Goal: Check status: Check status

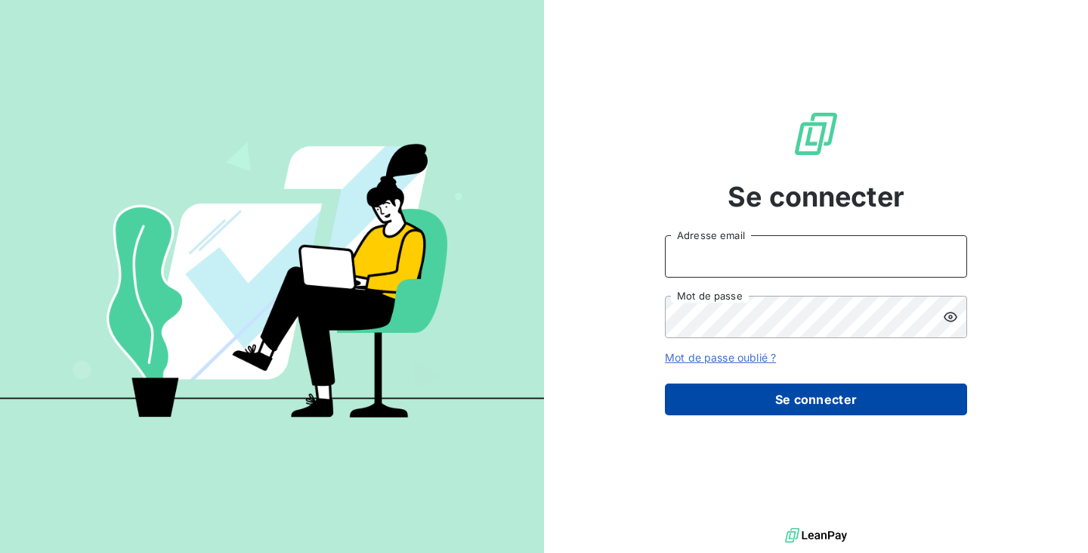
type input "[EMAIL_ADDRESS][DOMAIN_NAME]"
click at [813, 410] on button "Se connecter" at bounding box center [816, 399] width 302 height 32
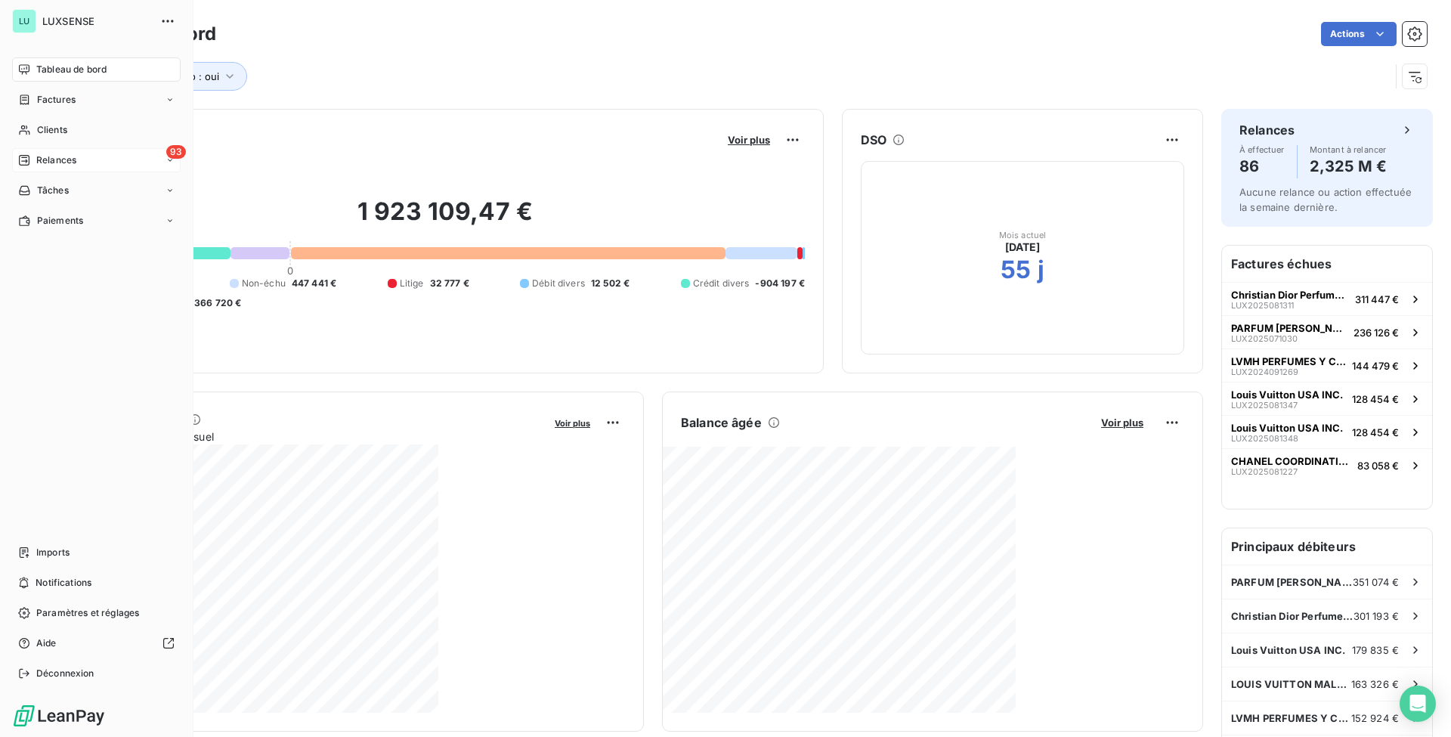
click at [47, 163] on span "Relances" at bounding box center [56, 160] width 40 height 14
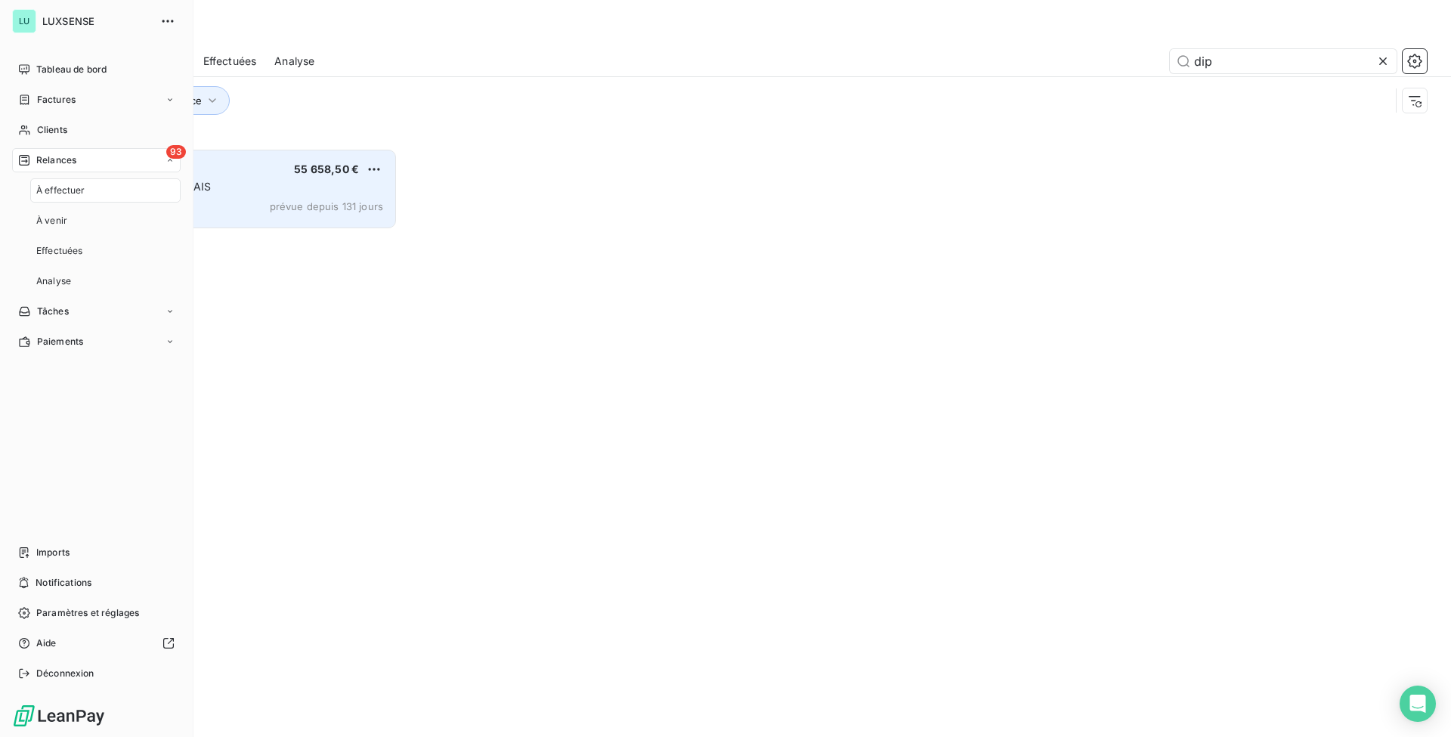
scroll to position [573, 310]
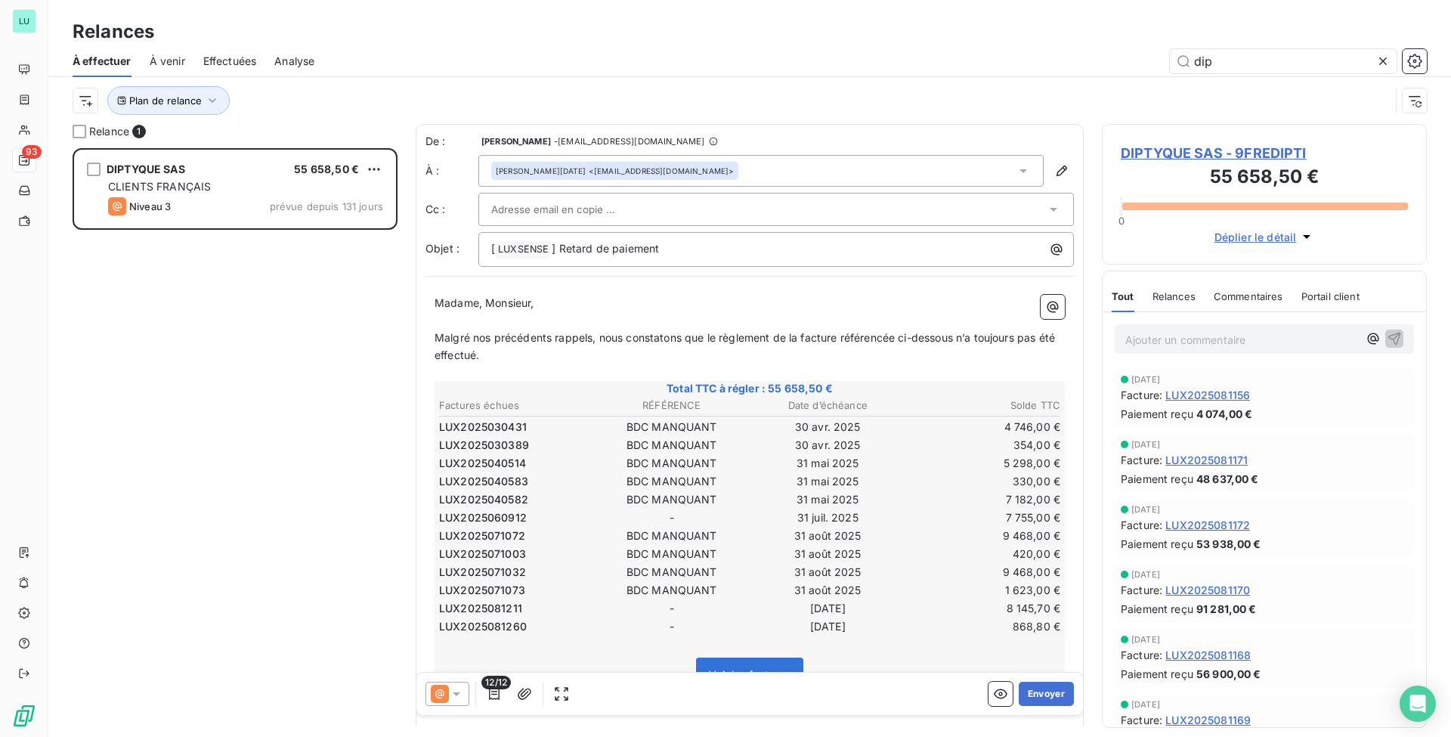
click at [174, 60] on span "À venir" at bounding box center [168, 61] width 36 height 15
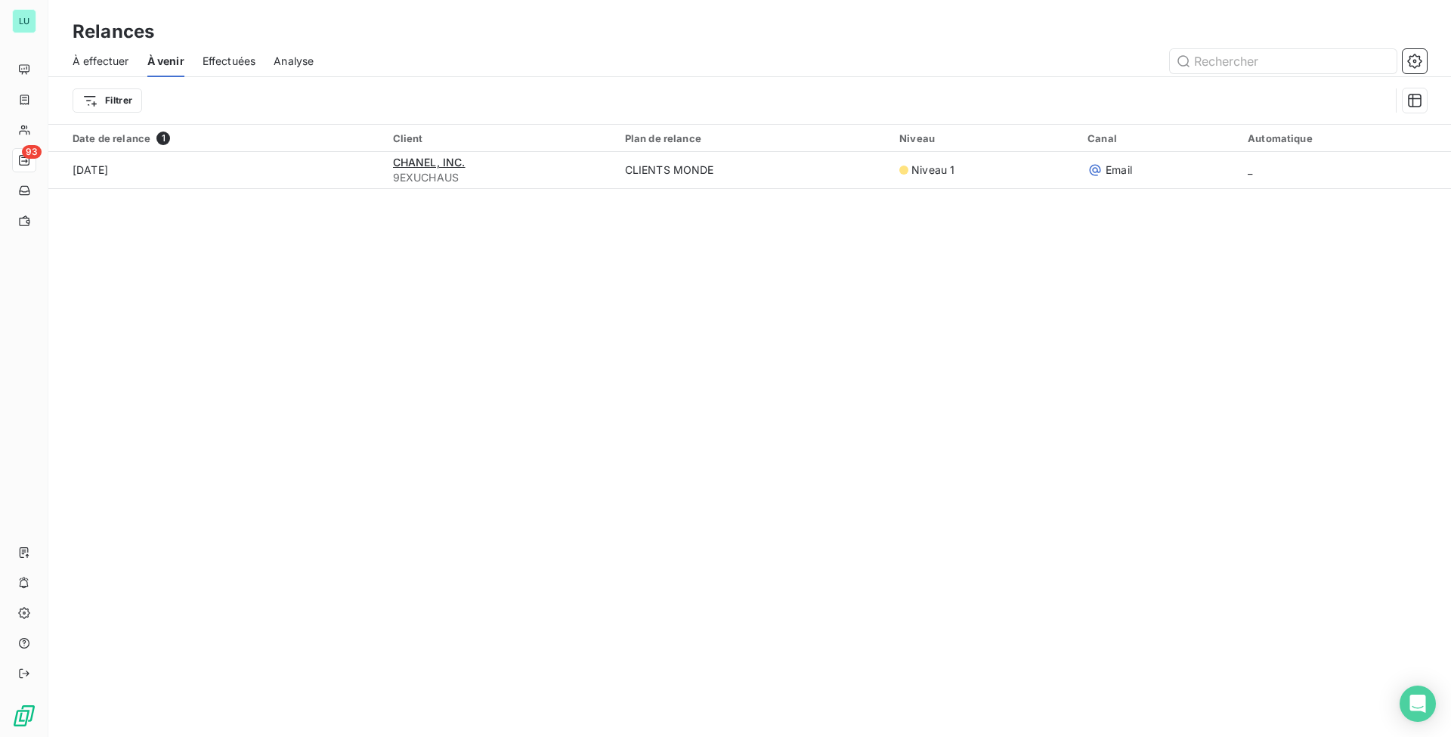
click at [227, 70] on div "Effectuées" at bounding box center [230, 61] width 54 height 32
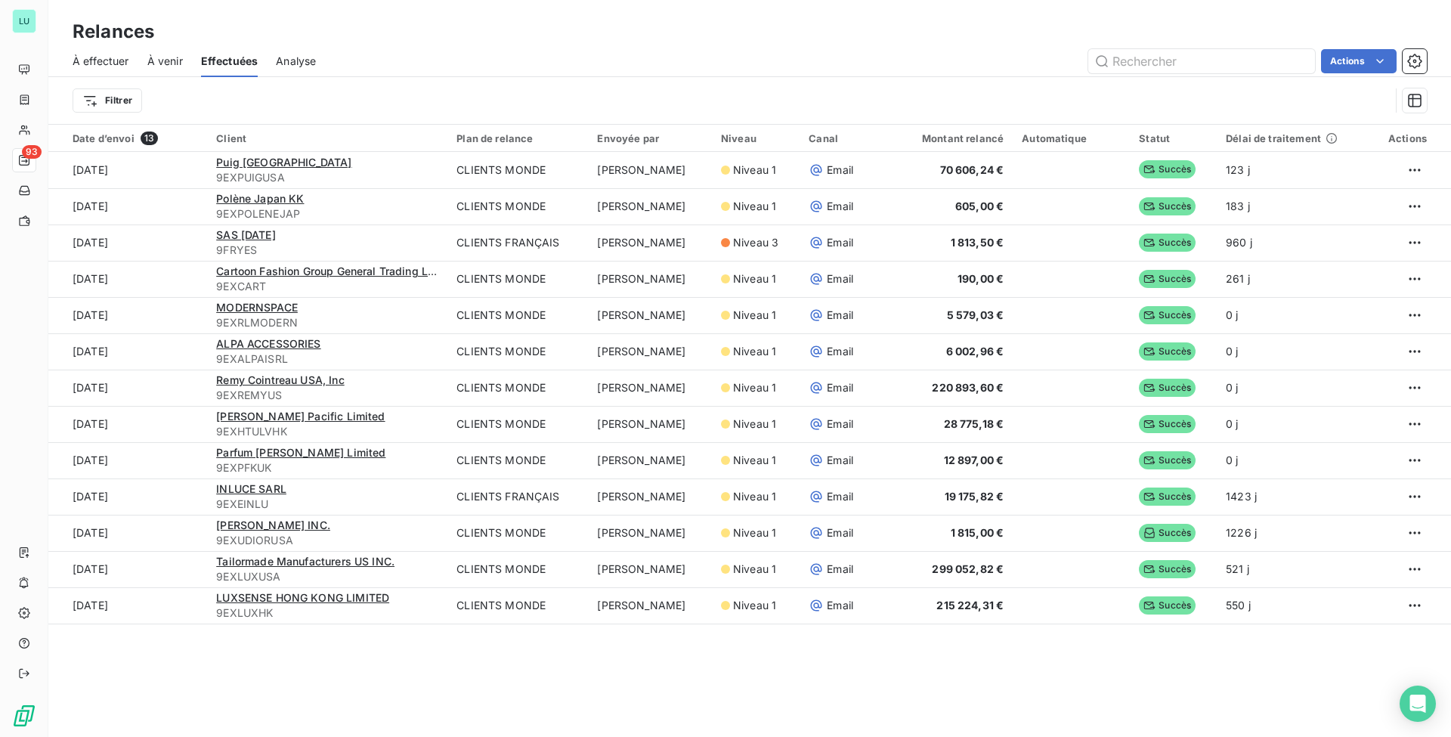
click at [89, 57] on span "À effectuer" at bounding box center [101, 61] width 57 height 15
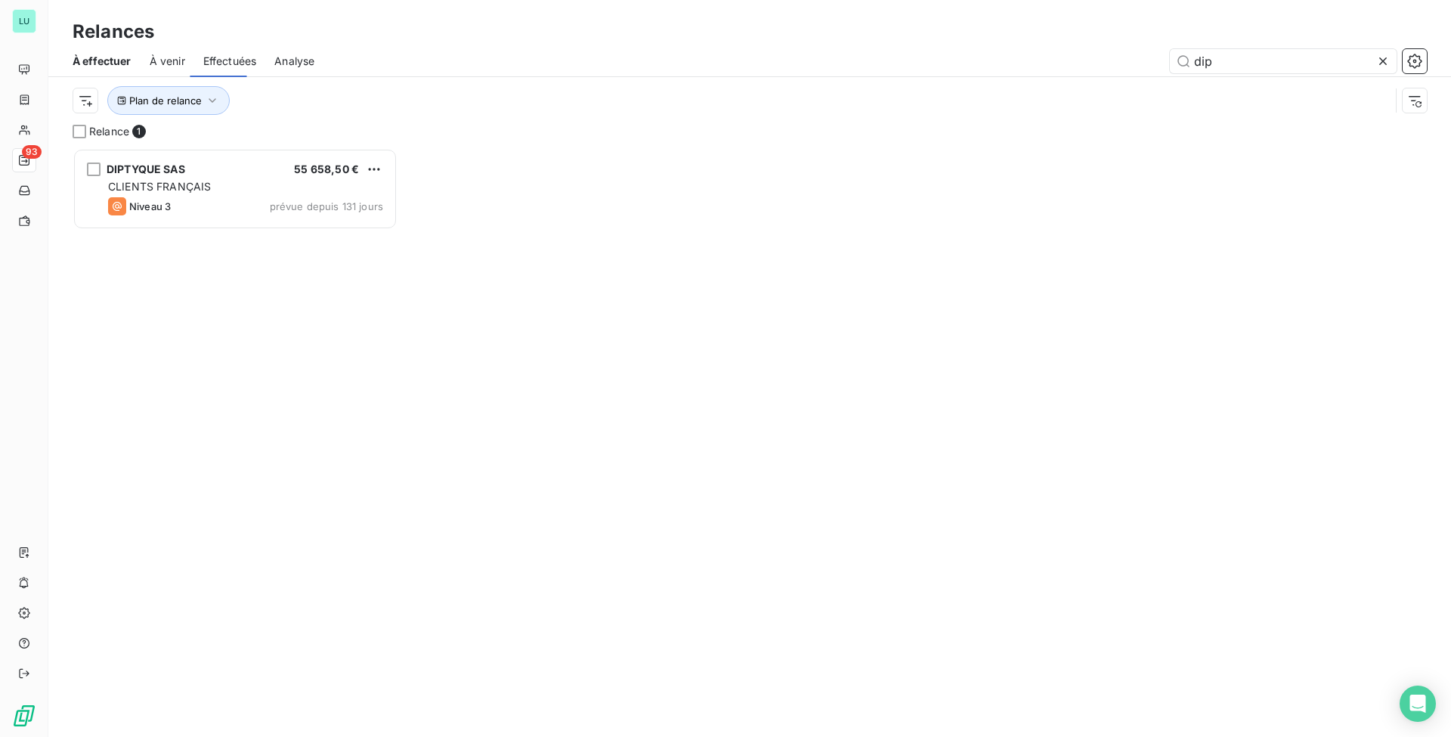
scroll to position [573, 310]
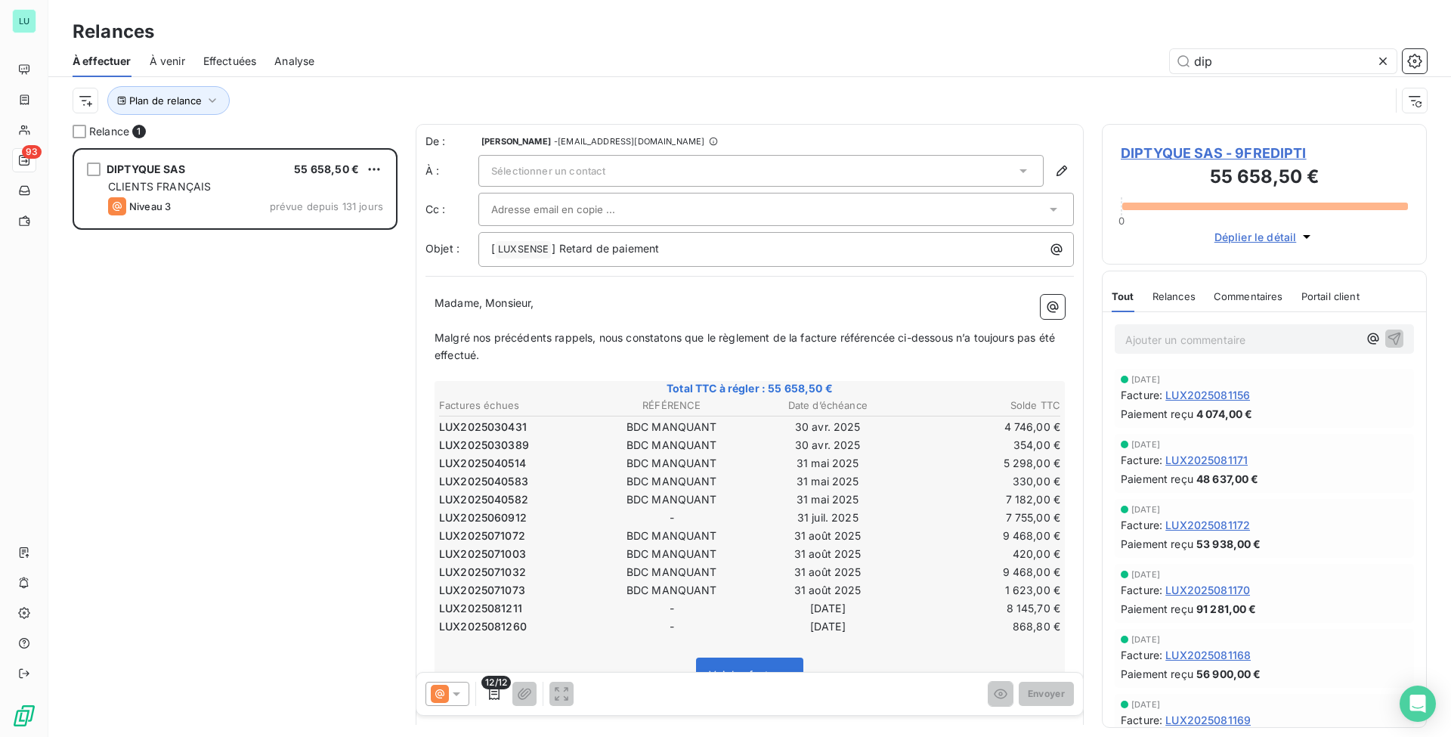
click at [169, 64] on span "À venir" at bounding box center [168, 61] width 36 height 15
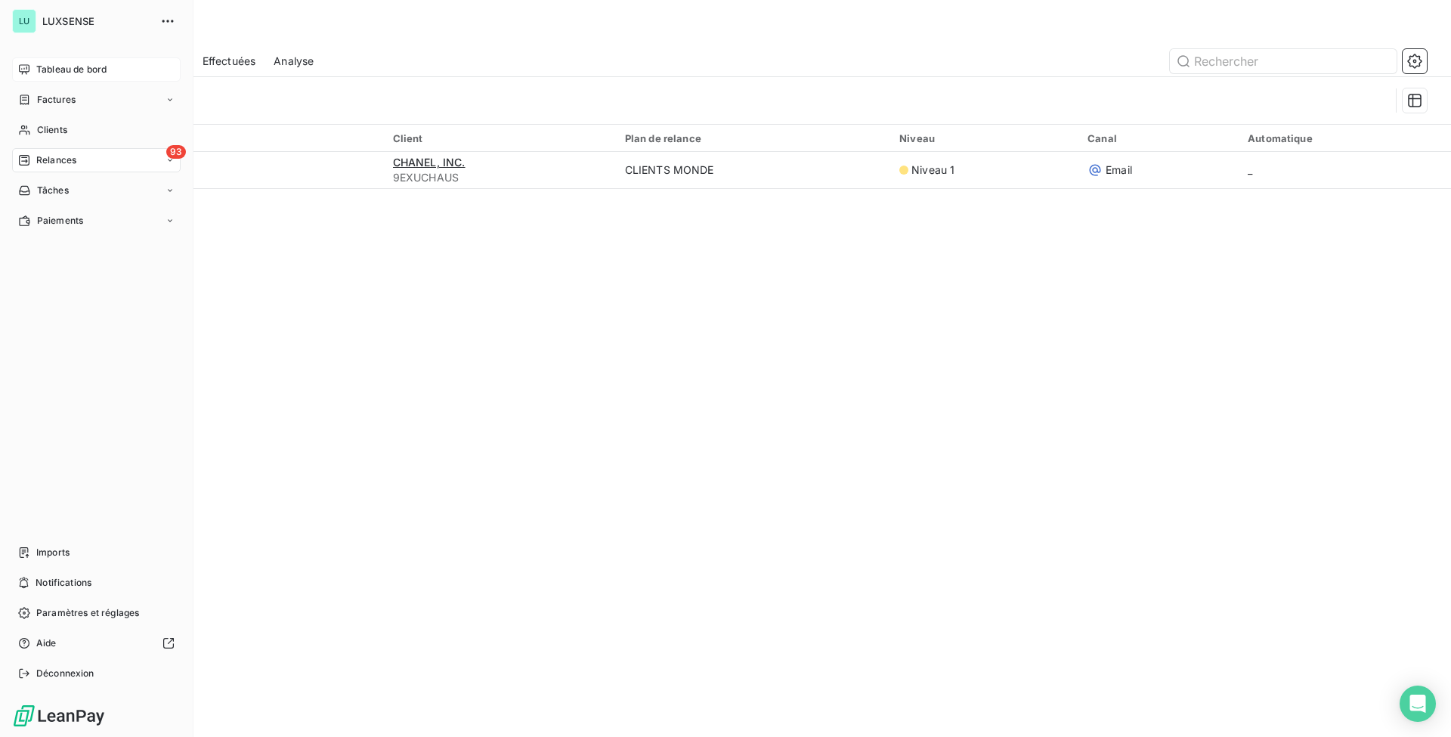
click at [67, 68] on span "Tableau de bord" at bounding box center [71, 70] width 70 height 14
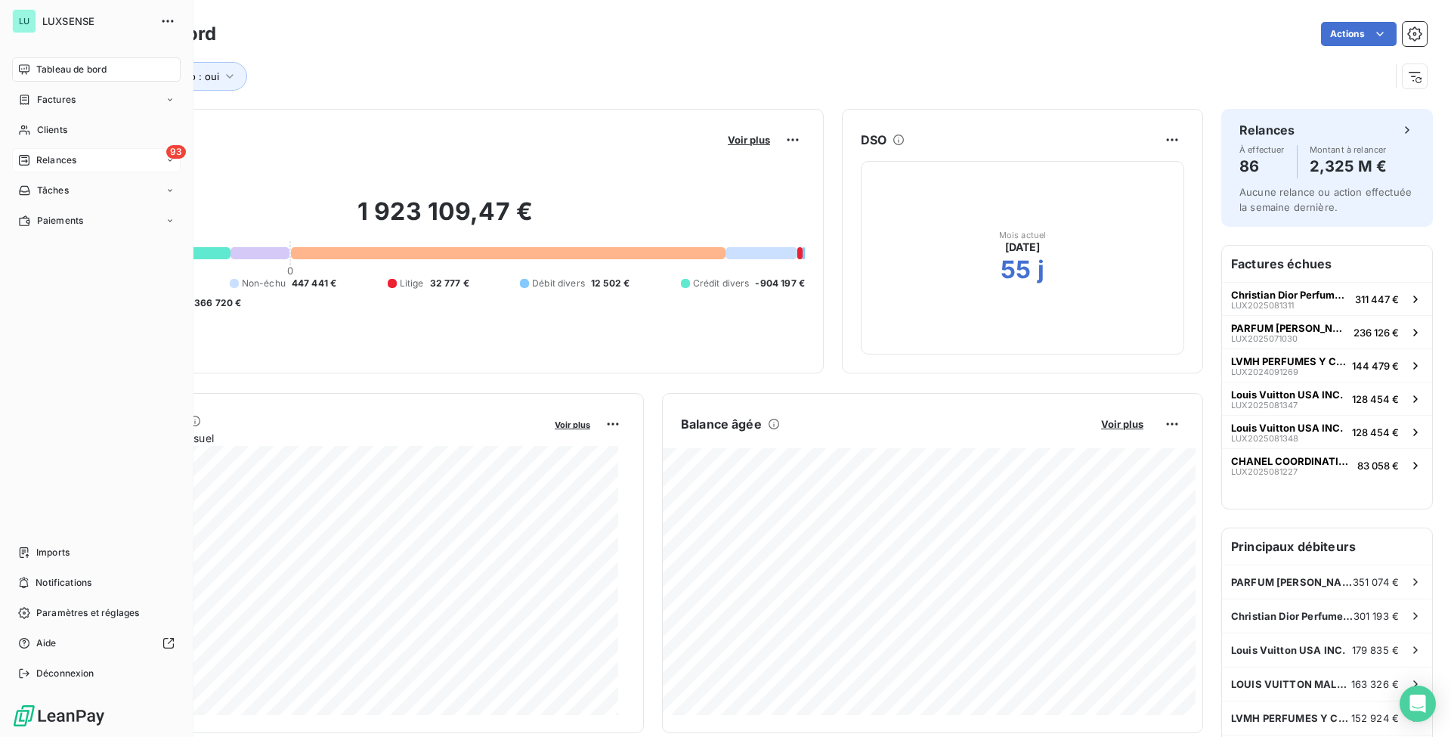
click at [42, 153] on div "93 Relances" at bounding box center [96, 160] width 169 height 24
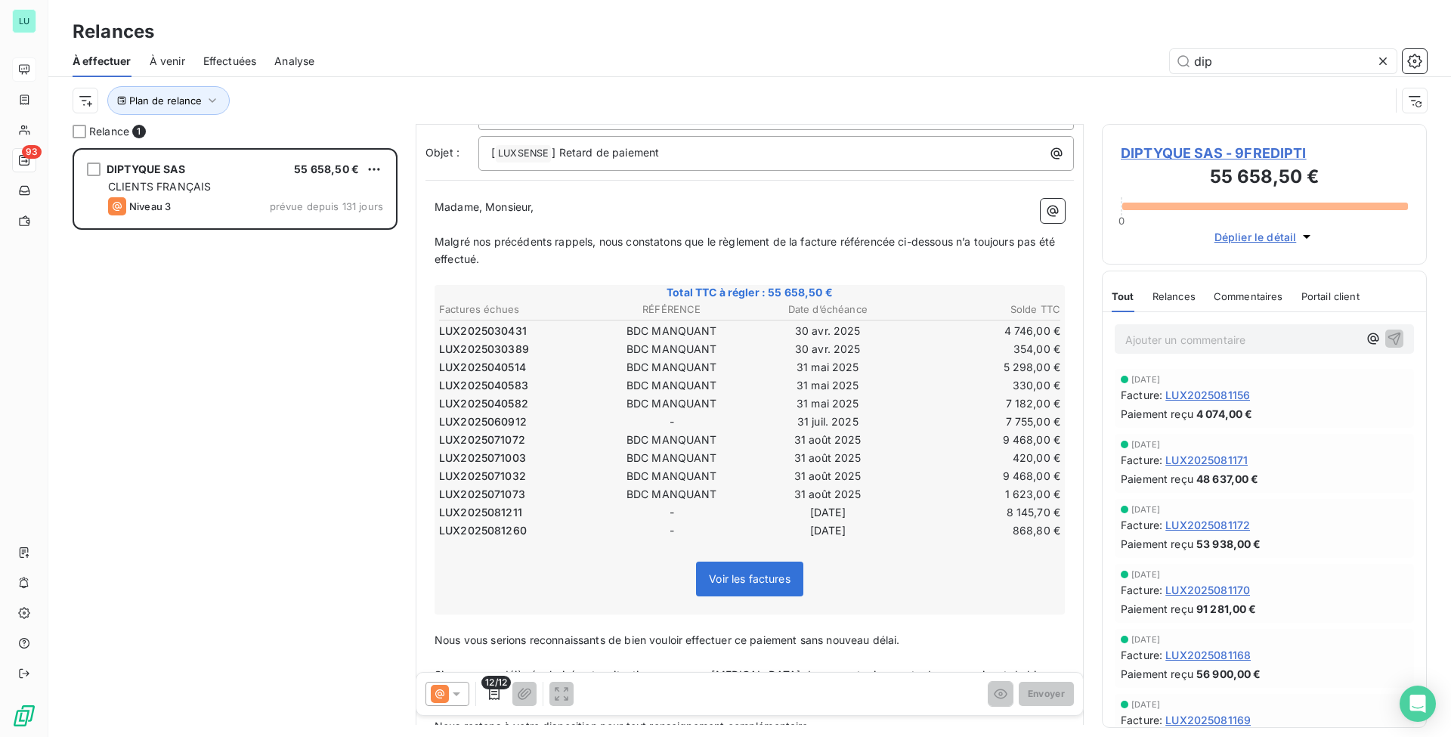
scroll to position [221, 0]
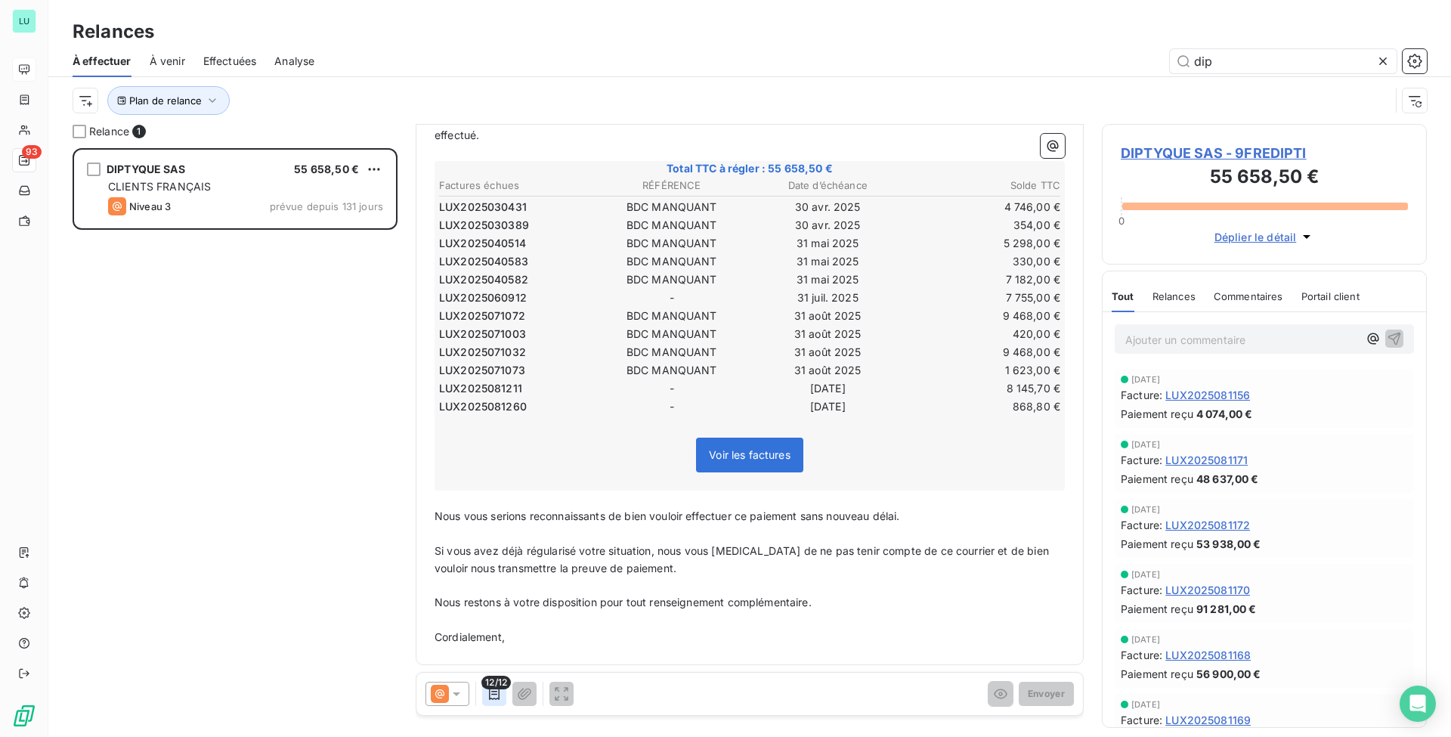
click at [493, 552] on icon "button" at bounding box center [494, 693] width 15 height 15
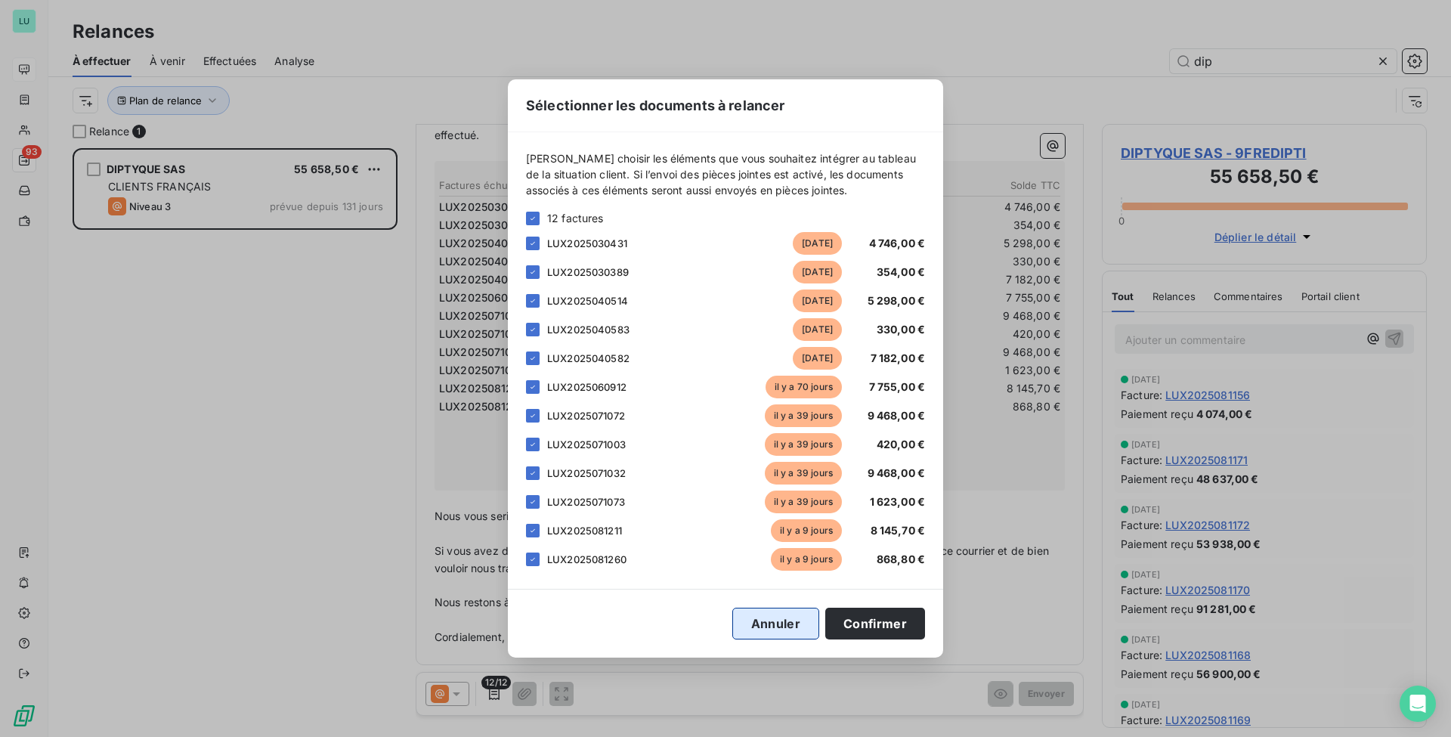
click at [759, 552] on button "Annuler" at bounding box center [775, 624] width 87 height 32
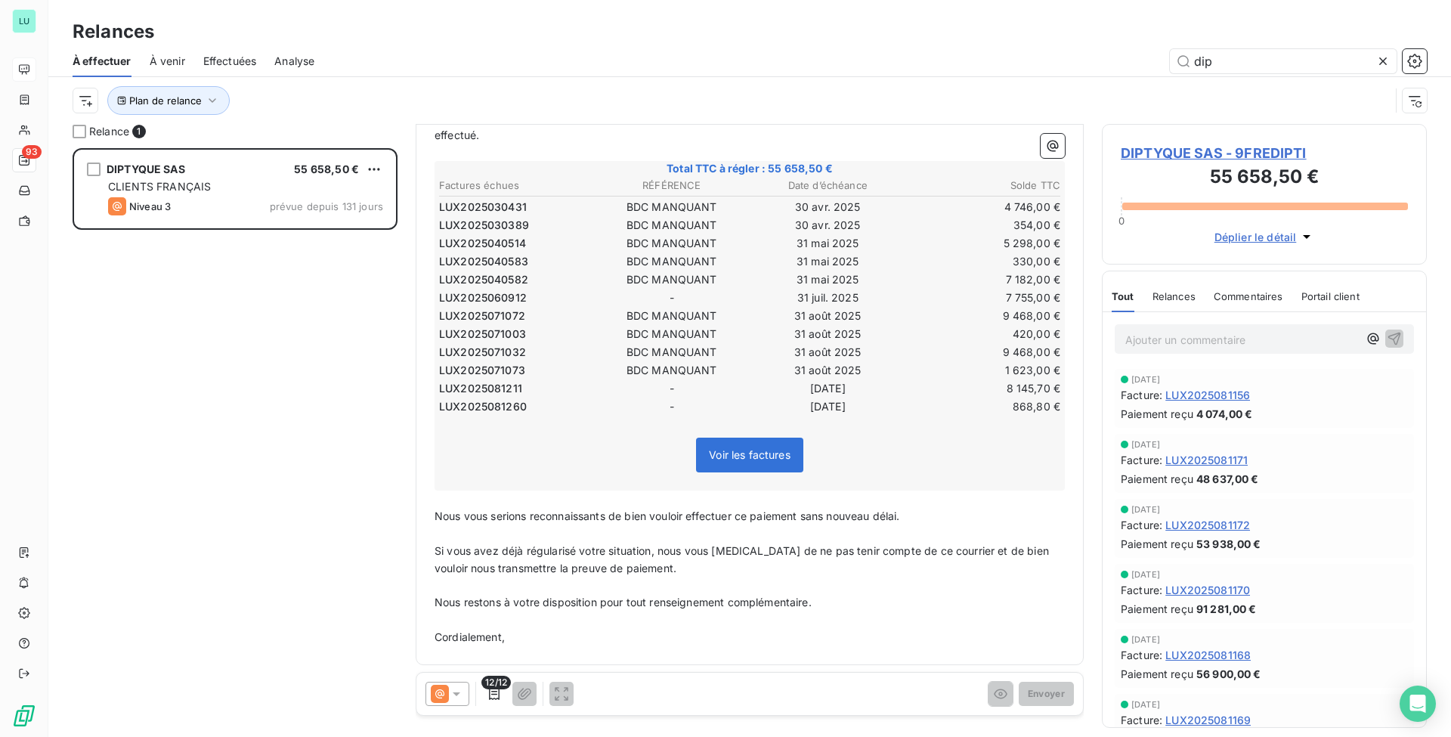
click at [329, 452] on div "DIPTYQUE SAS 55 658,50 € CLIENTS FRANÇAIS Niveau 3 prévue depuis 131 jours" at bounding box center [235, 442] width 325 height 589
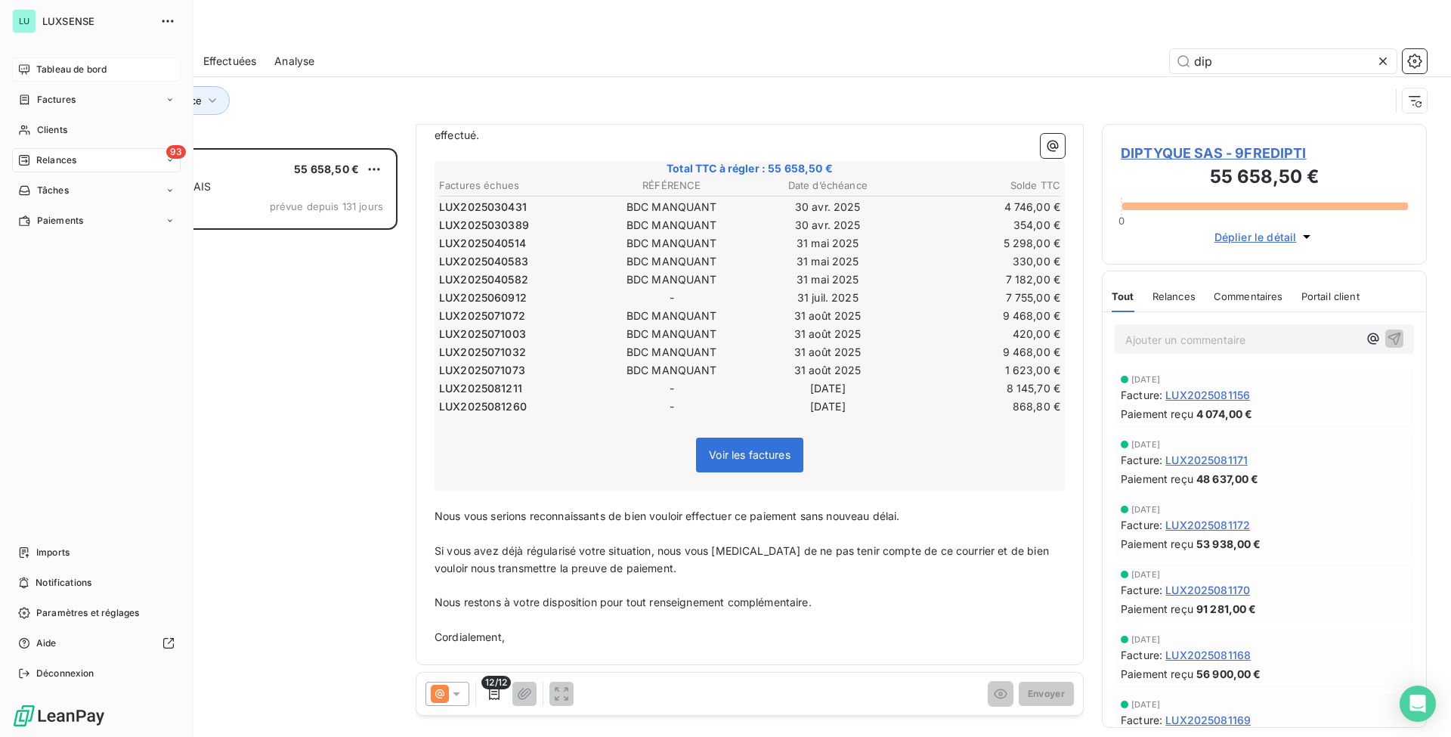
click at [13, 67] on div "Tableau de bord" at bounding box center [96, 69] width 169 height 24
